Goal: Find specific page/section: Find specific page/section

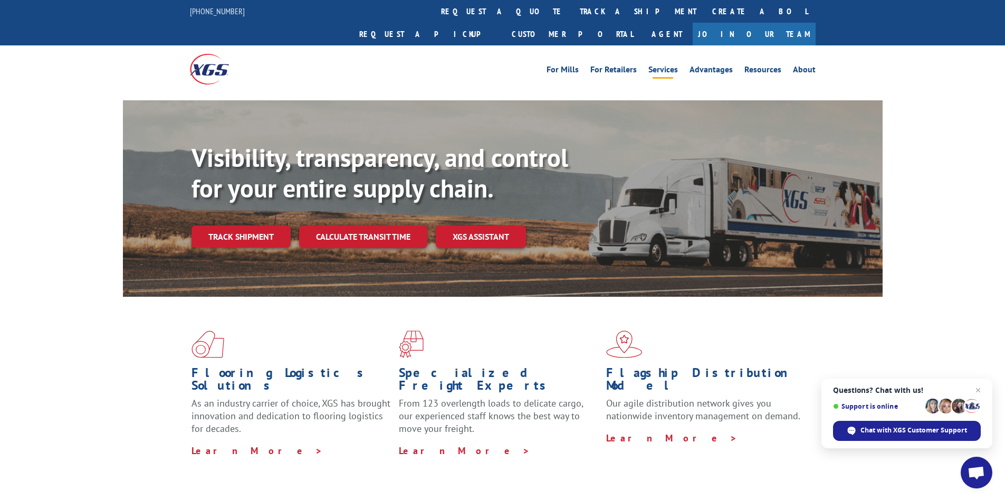
click at [662, 65] on link "Services" at bounding box center [664, 71] width 30 height 12
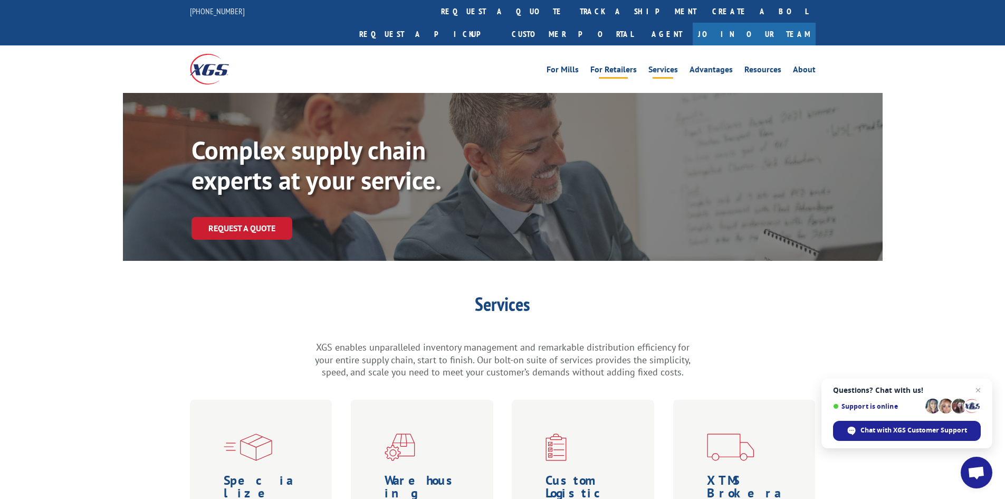
click at [612, 65] on link "For Retailers" at bounding box center [613, 71] width 46 height 12
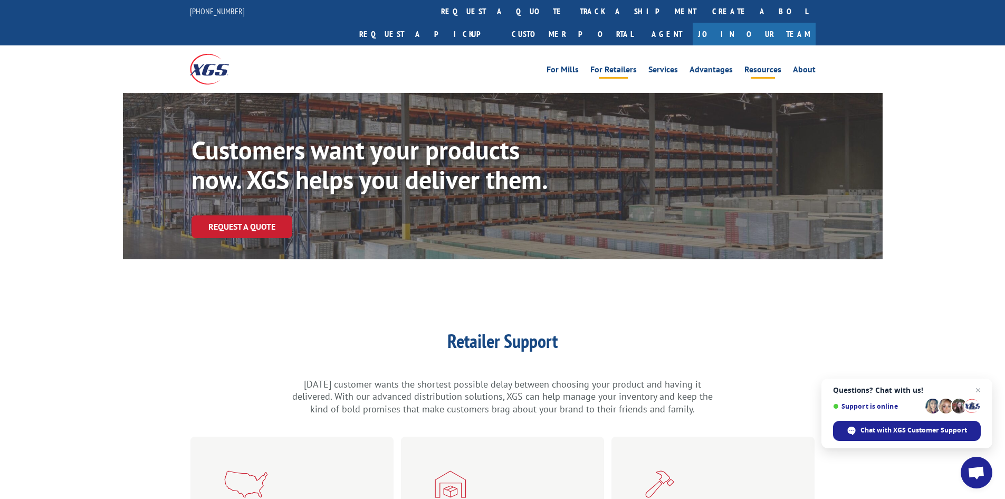
click at [775, 65] on link "Resources" at bounding box center [763, 71] width 37 height 12
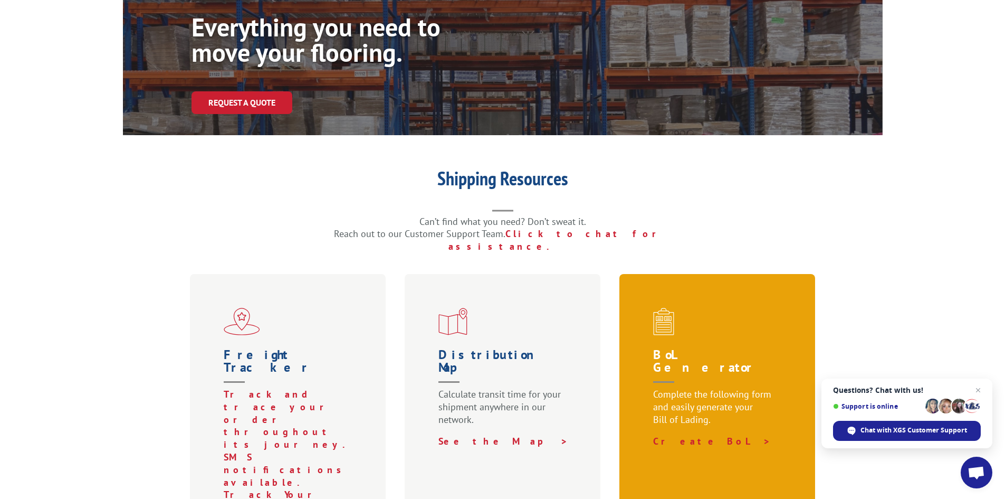
scroll to position [158, 0]
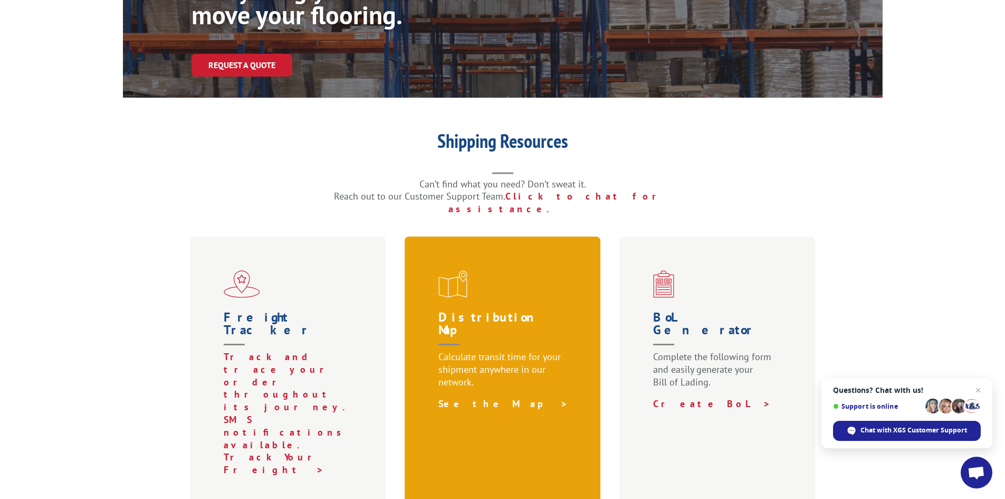
click at [460, 397] on link "See the Map >" at bounding box center [503, 403] width 130 height 12
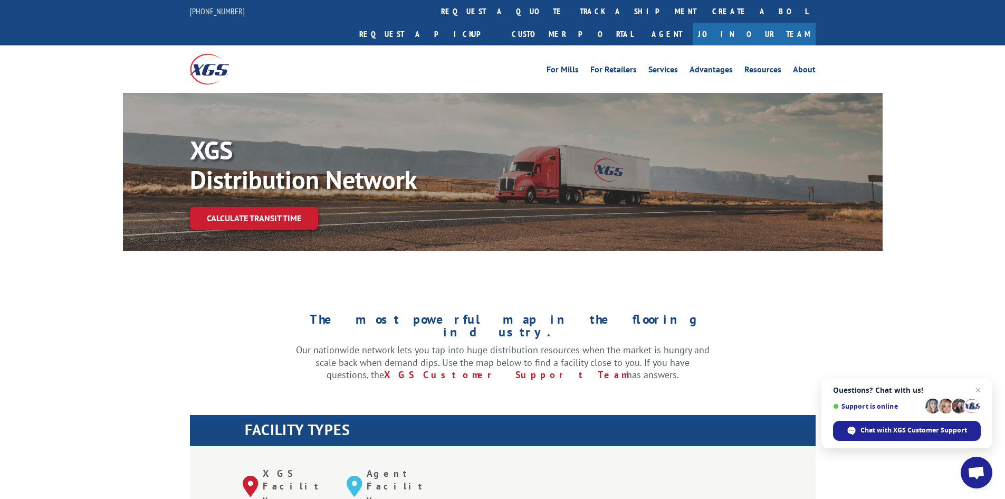
scroll to position [211, 0]
